Goal: Task Accomplishment & Management: Manage account settings

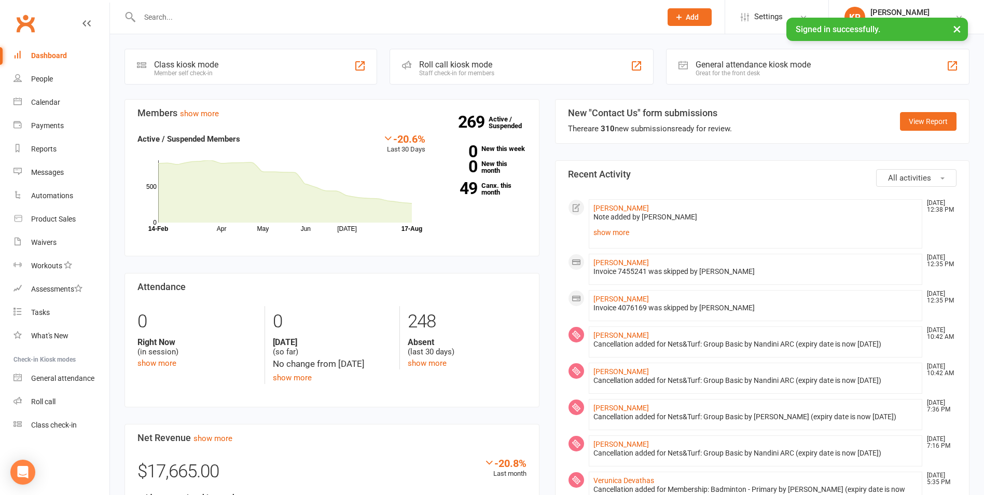
click at [365, 24] on input "text" at bounding box center [395, 17] width 518 height 15
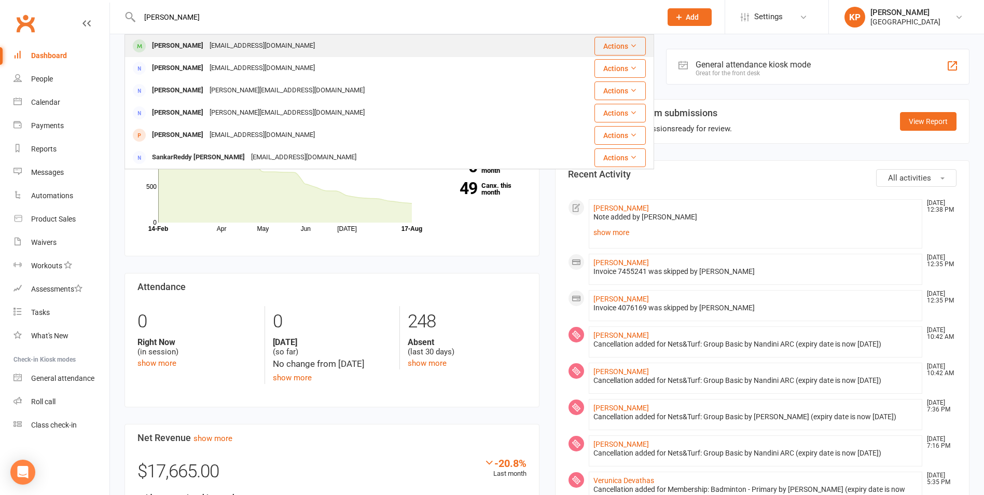
type input "[PERSON_NAME]"
click at [206, 51] on div "[EMAIL_ADDRESS][DOMAIN_NAME]" at bounding box center [261, 45] width 111 height 15
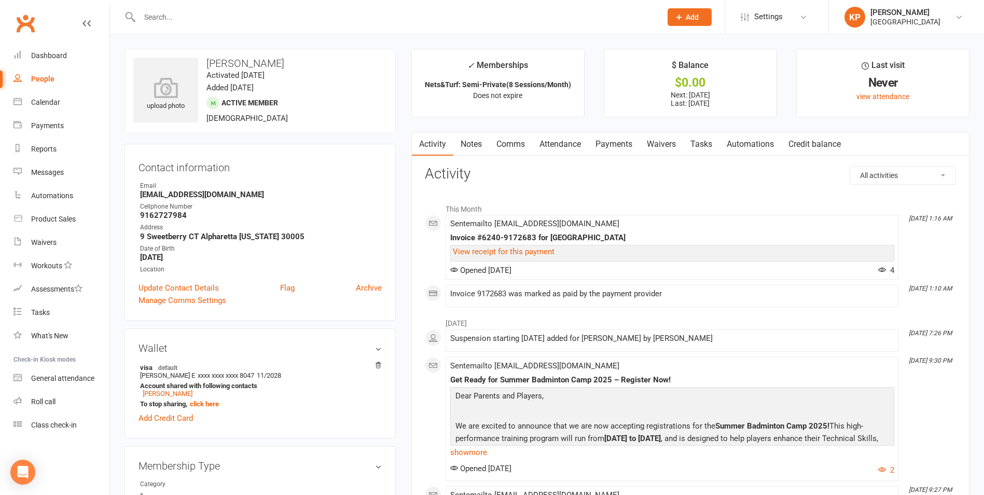
click at [622, 136] on link "Payments" at bounding box center [613, 144] width 51 height 24
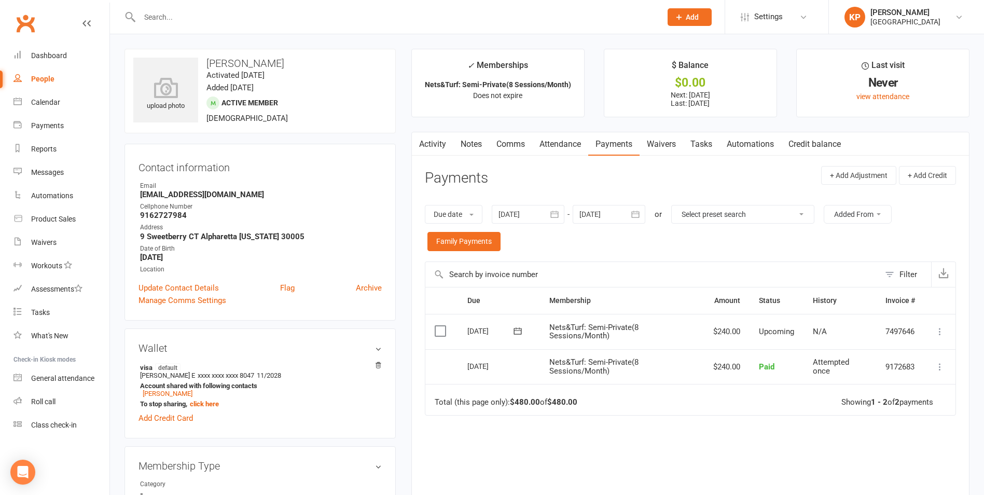
click at [941, 330] on icon at bounding box center [940, 331] width 10 height 10
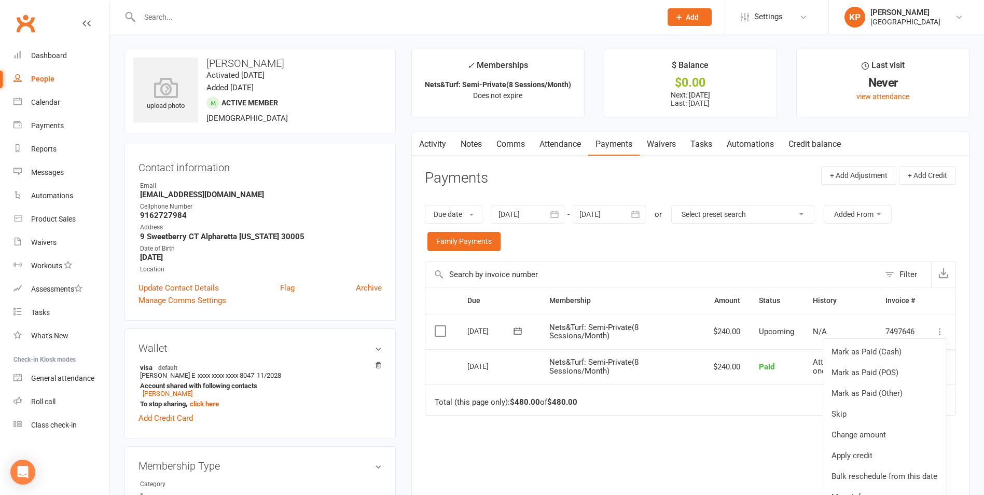
click at [937, 330] on icon at bounding box center [940, 331] width 10 height 10
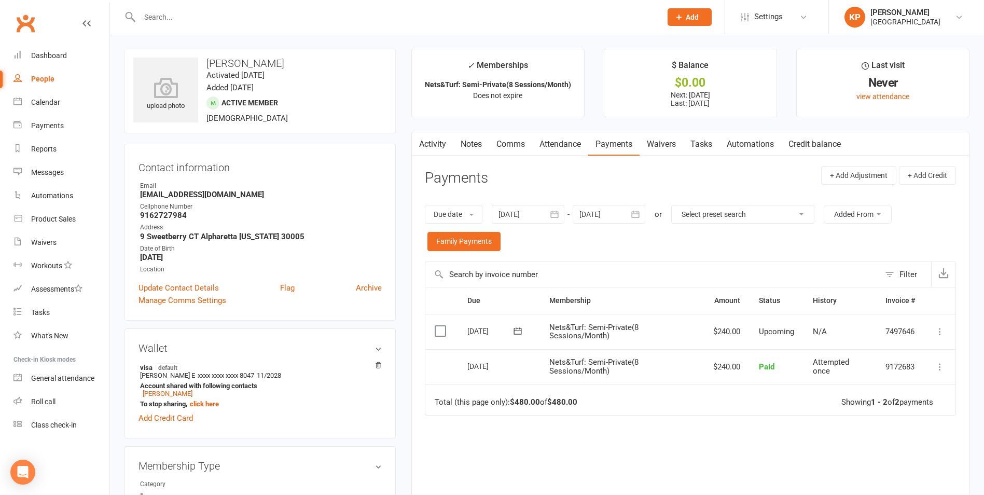
click at [937, 330] on icon at bounding box center [940, 331] width 10 height 10
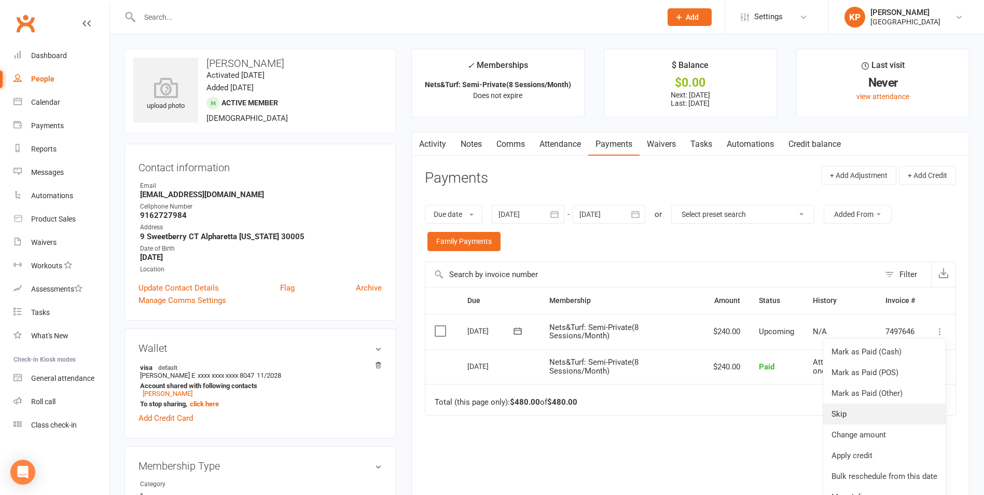
click at [847, 416] on link "Skip" at bounding box center [884, 413] width 122 height 21
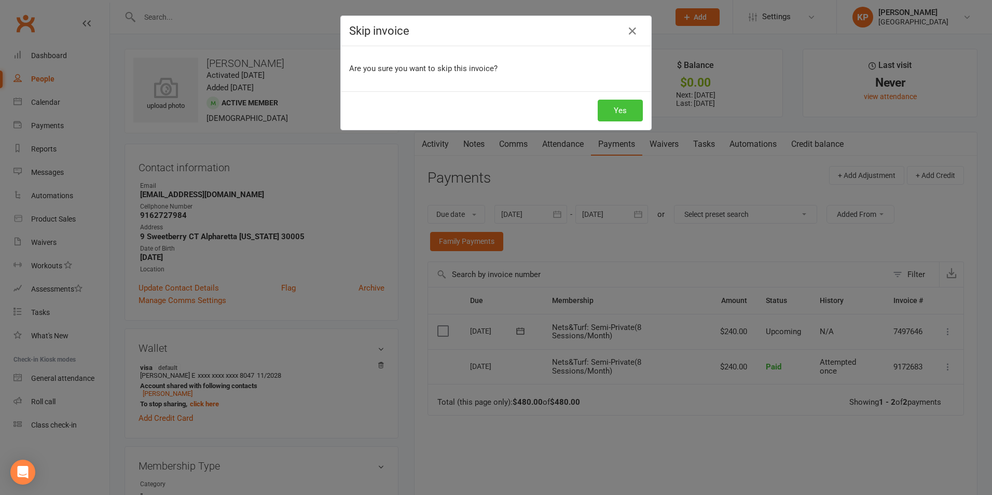
click at [619, 105] on button "Yes" at bounding box center [619, 111] width 45 height 22
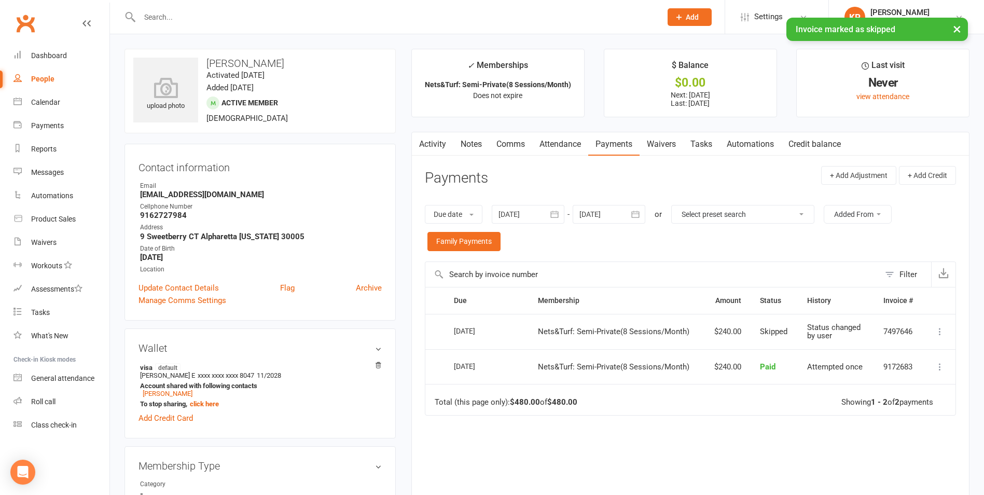
click at [936, 331] on icon at bounding box center [940, 331] width 10 height 10
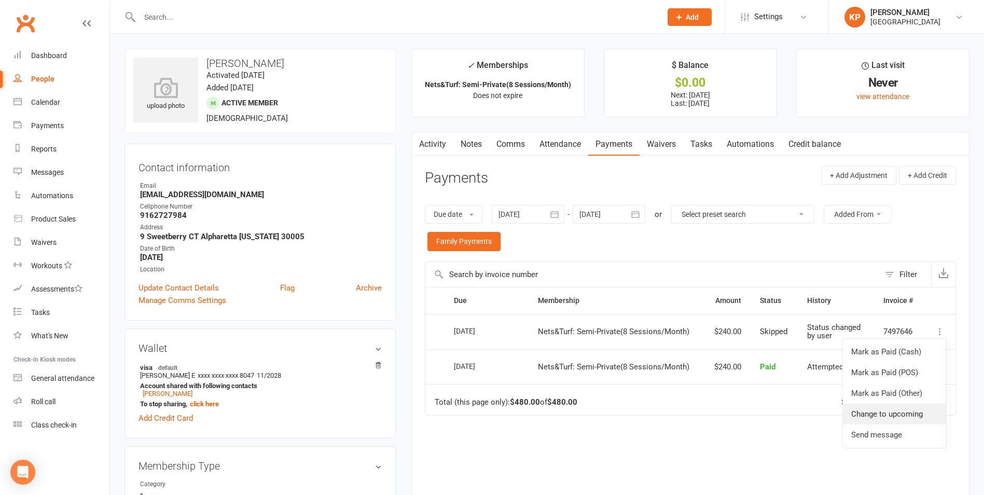
click at [919, 420] on link "Change to upcoming" at bounding box center [894, 413] width 103 height 21
click at [468, 140] on link "Notes" at bounding box center [471, 144] width 36 height 24
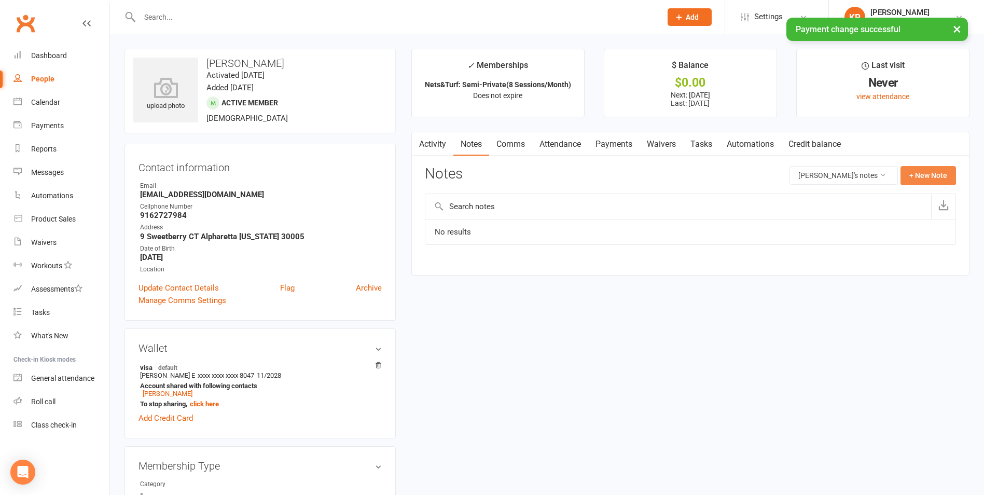
click at [913, 180] on button "+ New Note" at bounding box center [927, 175] width 55 height 19
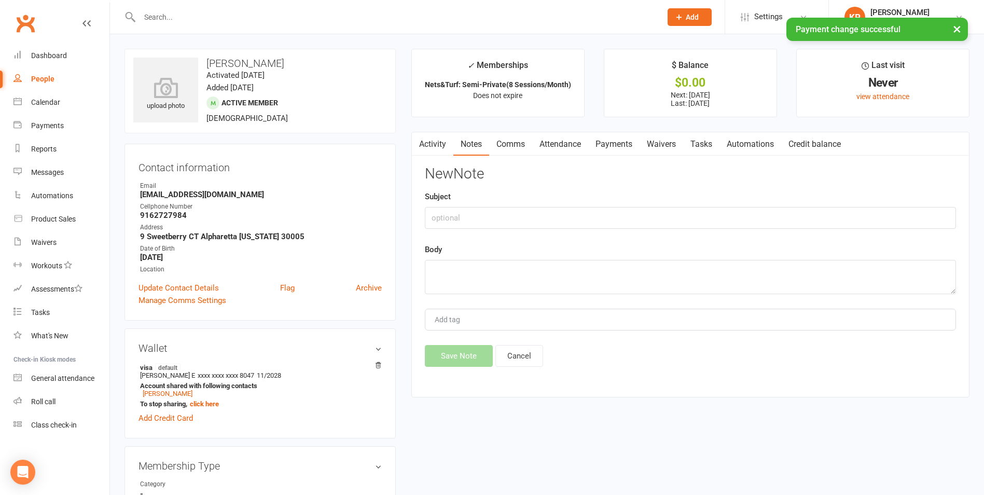
click at [510, 304] on div "New Note Subject Body Add tag Save Note Cancel" at bounding box center [690, 266] width 531 height 201
click at [515, 280] on textarea at bounding box center [690, 277] width 531 height 34
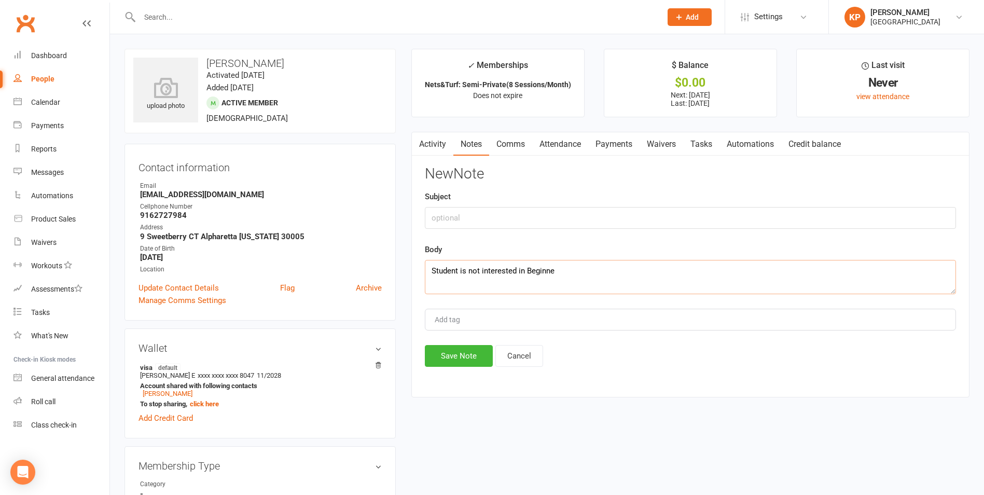
drag, startPoint x: 570, startPoint y: 269, endPoint x: 171, endPoint y: 258, distance: 399.5
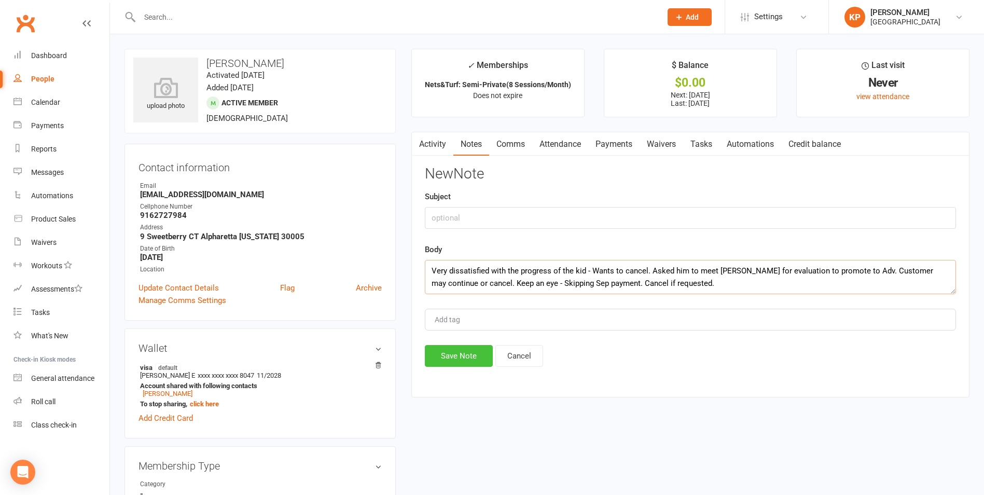
type textarea "Very dissatisfied with the progress of the kid - Wants to cancel. Asked him to …"
click at [448, 354] on button "Save Note" at bounding box center [459, 356] width 68 height 22
